Goal: Check status: Check status

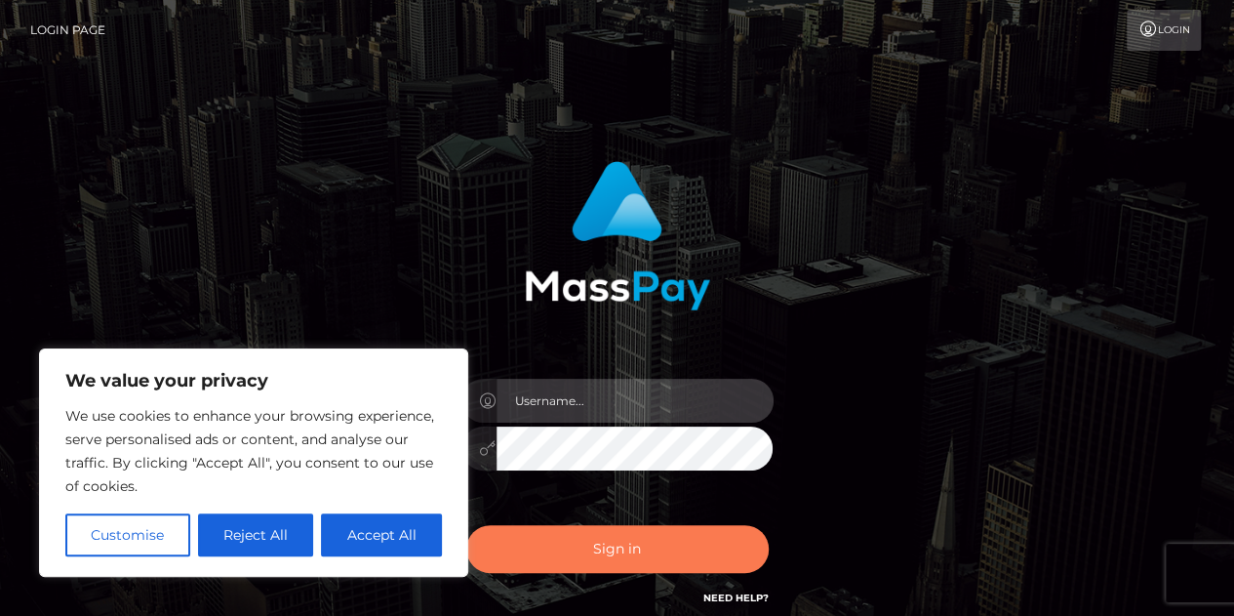
type input "Dona Bapilar"
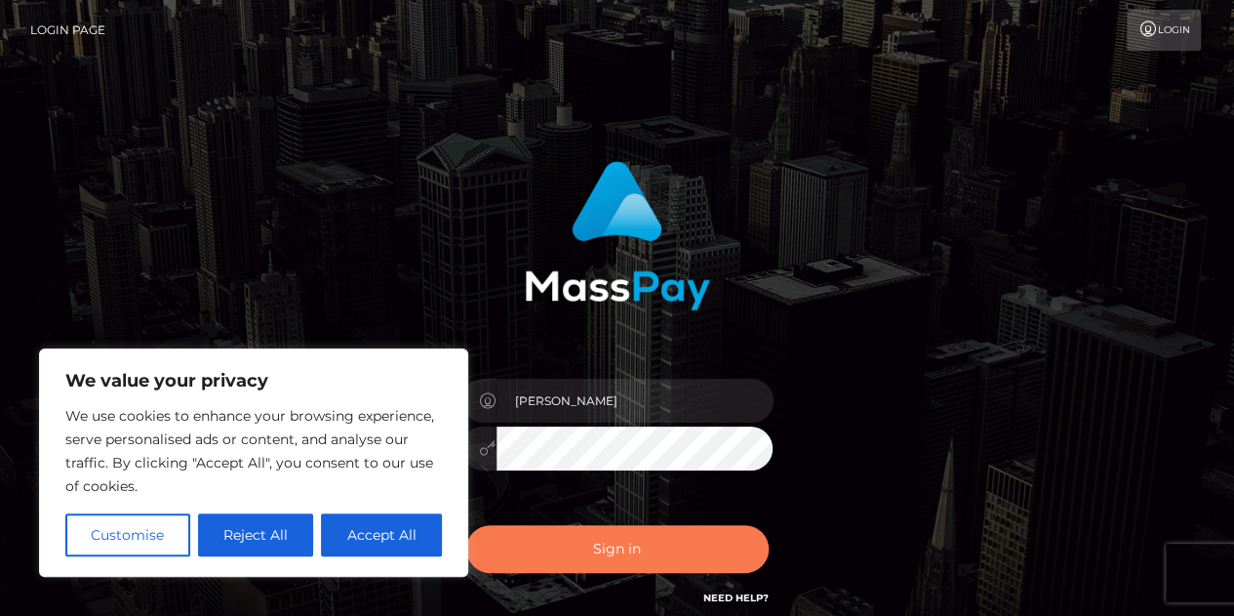
click at [662, 542] on button "Sign in" at bounding box center [617, 549] width 303 height 48
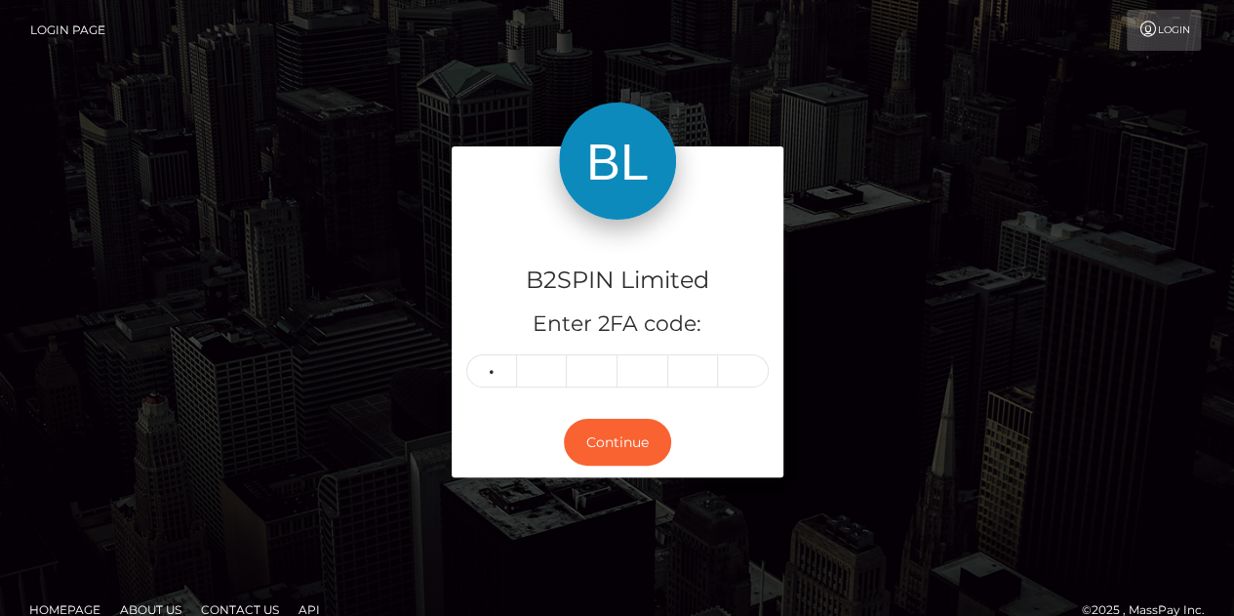
type input "0"
type input "1"
type input "6"
type input "0"
type input "1"
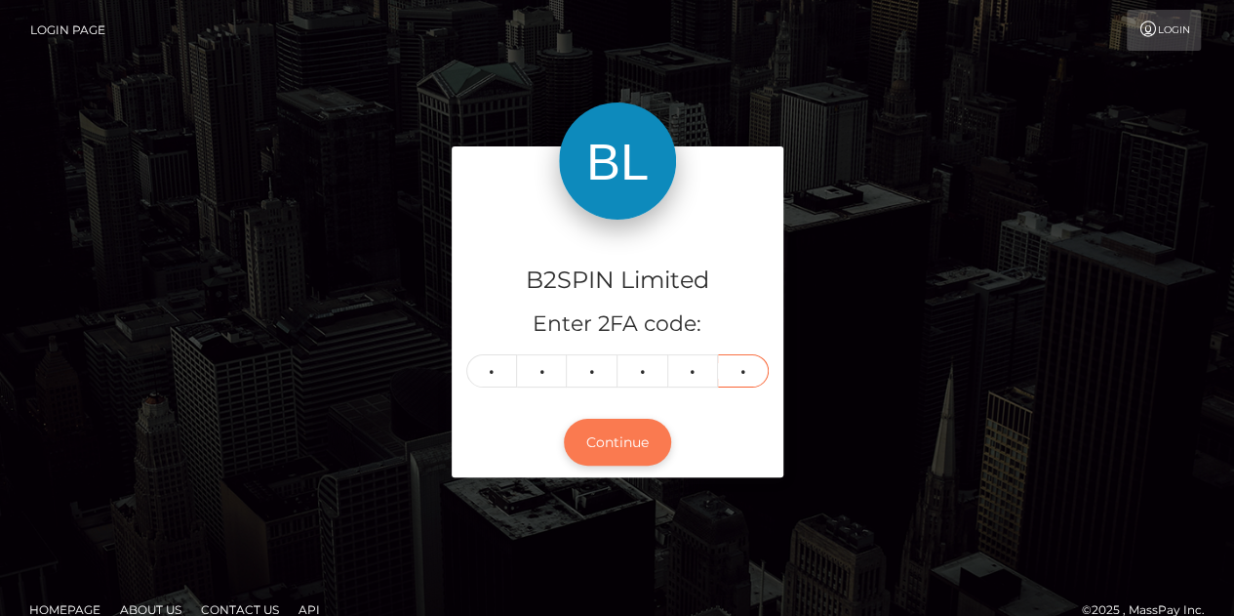
type input "4"
click at [601, 436] on button "Continue" at bounding box center [617, 443] width 107 height 48
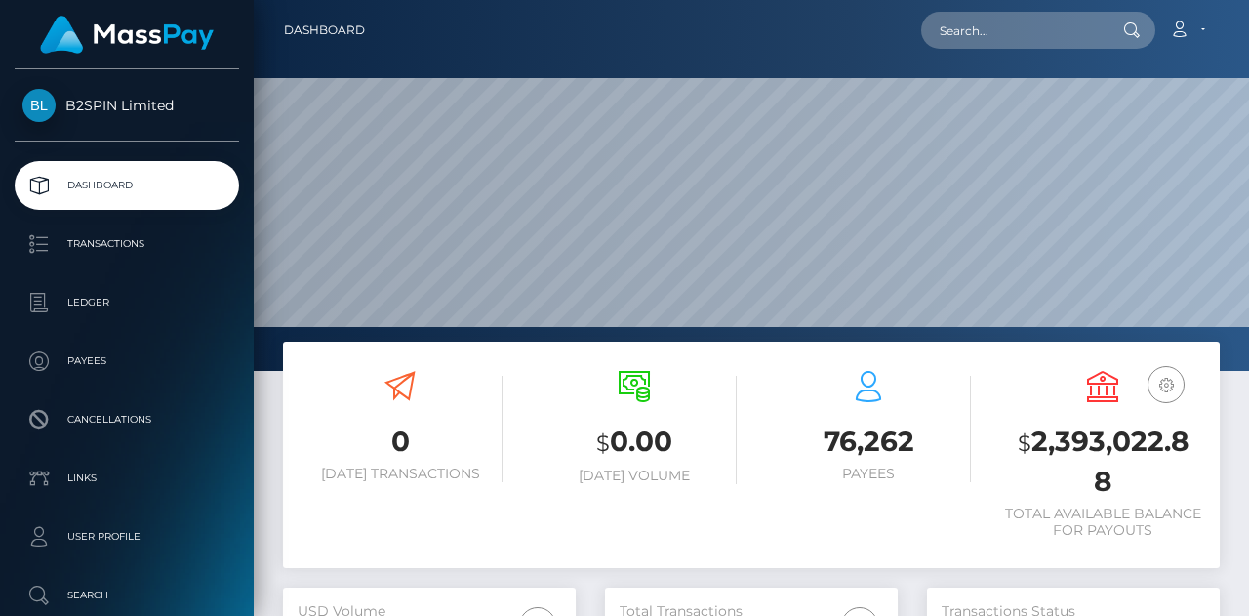
scroll to position [345, 293]
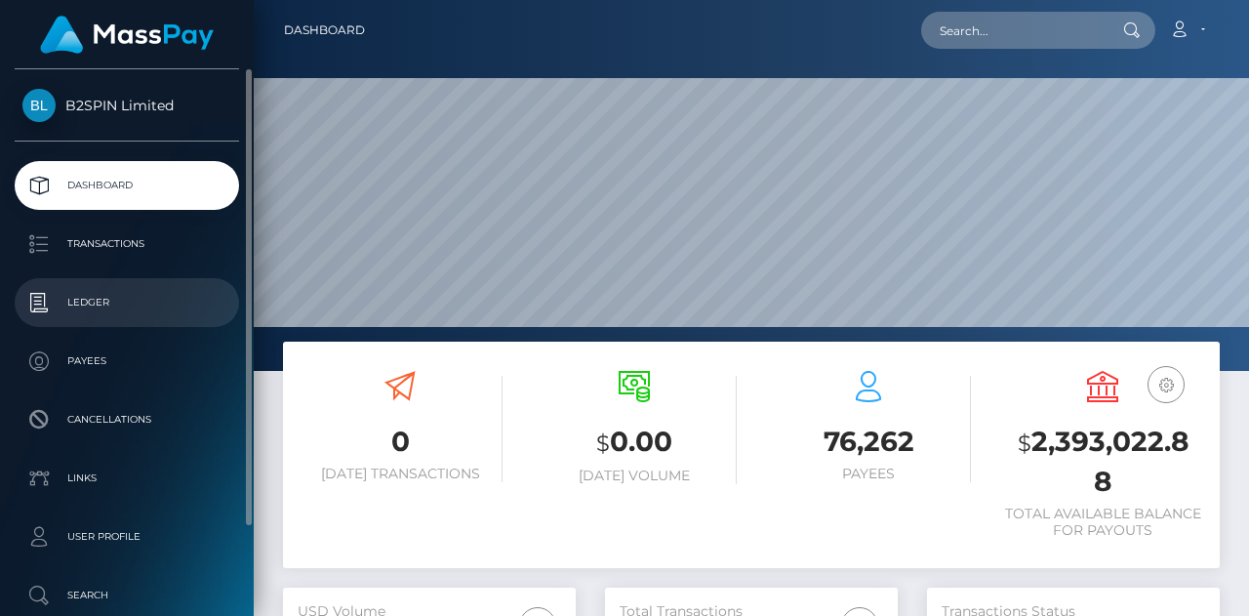
drag, startPoint x: 101, startPoint y: 303, endPoint x: 31, endPoint y: 311, distance: 69.7
click at [100, 303] on p "Ledger" at bounding box center [126, 302] width 209 height 29
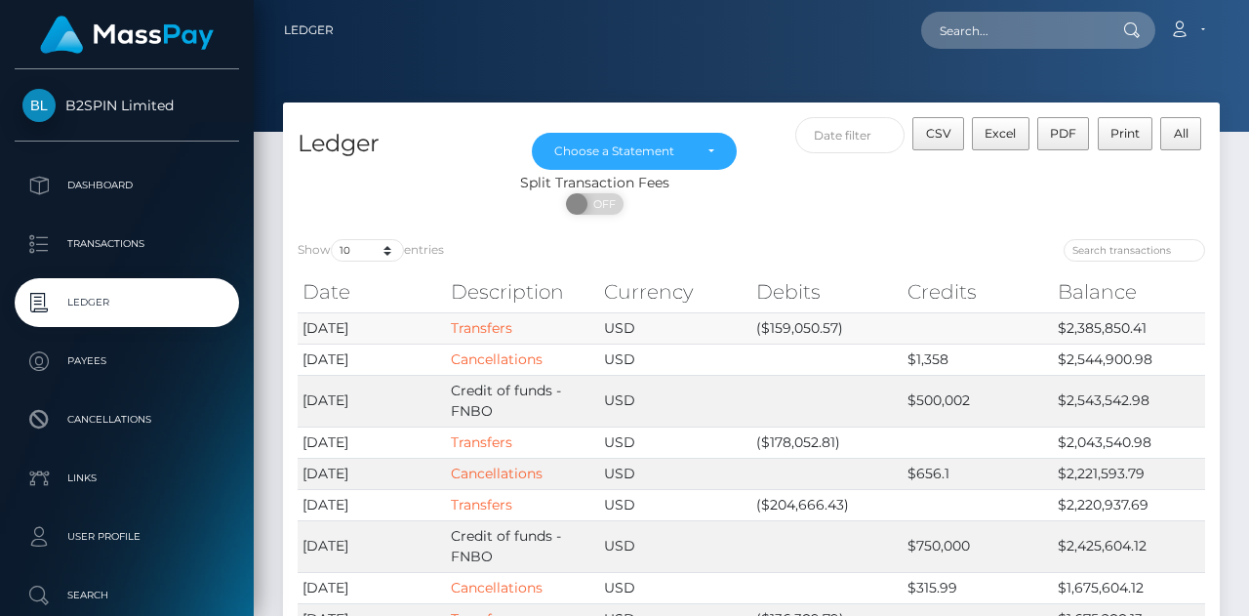
click at [1112, 321] on td "$2,385,850.41" at bounding box center [1129, 327] width 152 height 31
copy td "2,385,850.41"
click at [794, 442] on td "($178,052.81)" at bounding box center [827, 441] width 152 height 31
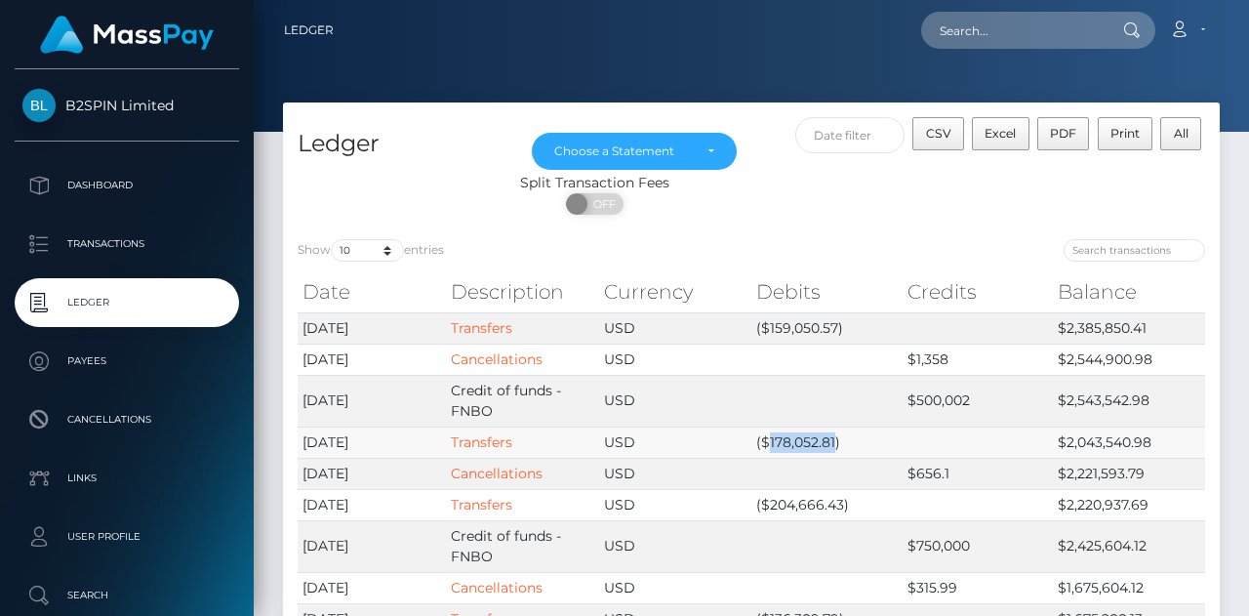
copy td "178,052.81"
